Goal: Navigation & Orientation: Find specific page/section

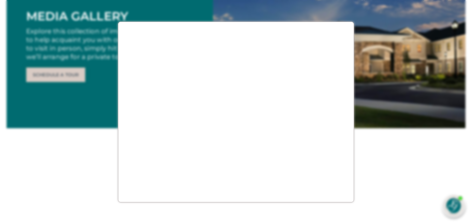
scroll to position [103, 0]
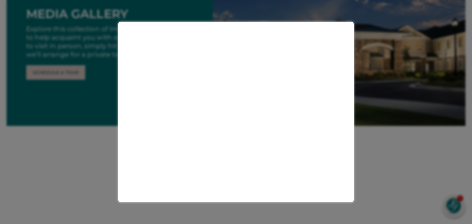
click at [96, 92] on div at bounding box center [236, 112] width 472 height 224
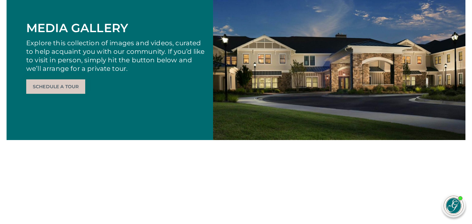
scroll to position [0, 0]
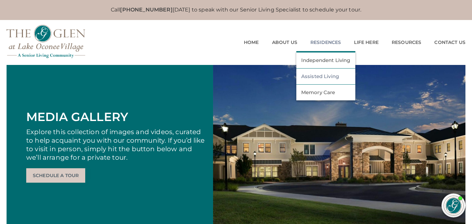
click at [322, 75] on link "Assisted Living" at bounding box center [325, 76] width 49 height 6
